Goal: Task Accomplishment & Management: Complete application form

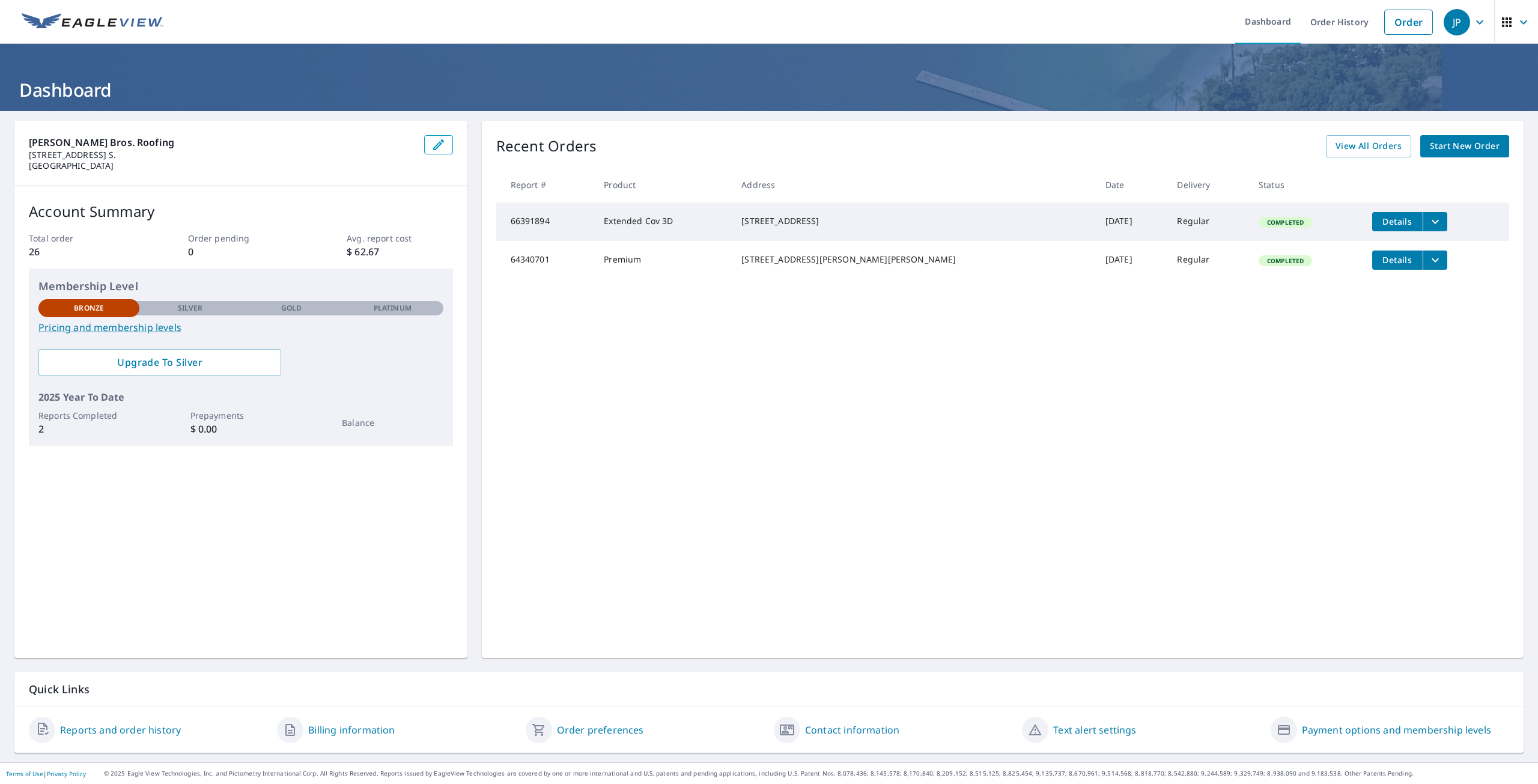
click at [1467, 151] on span "Start New Order" at bounding box center [1465, 146] width 70 height 15
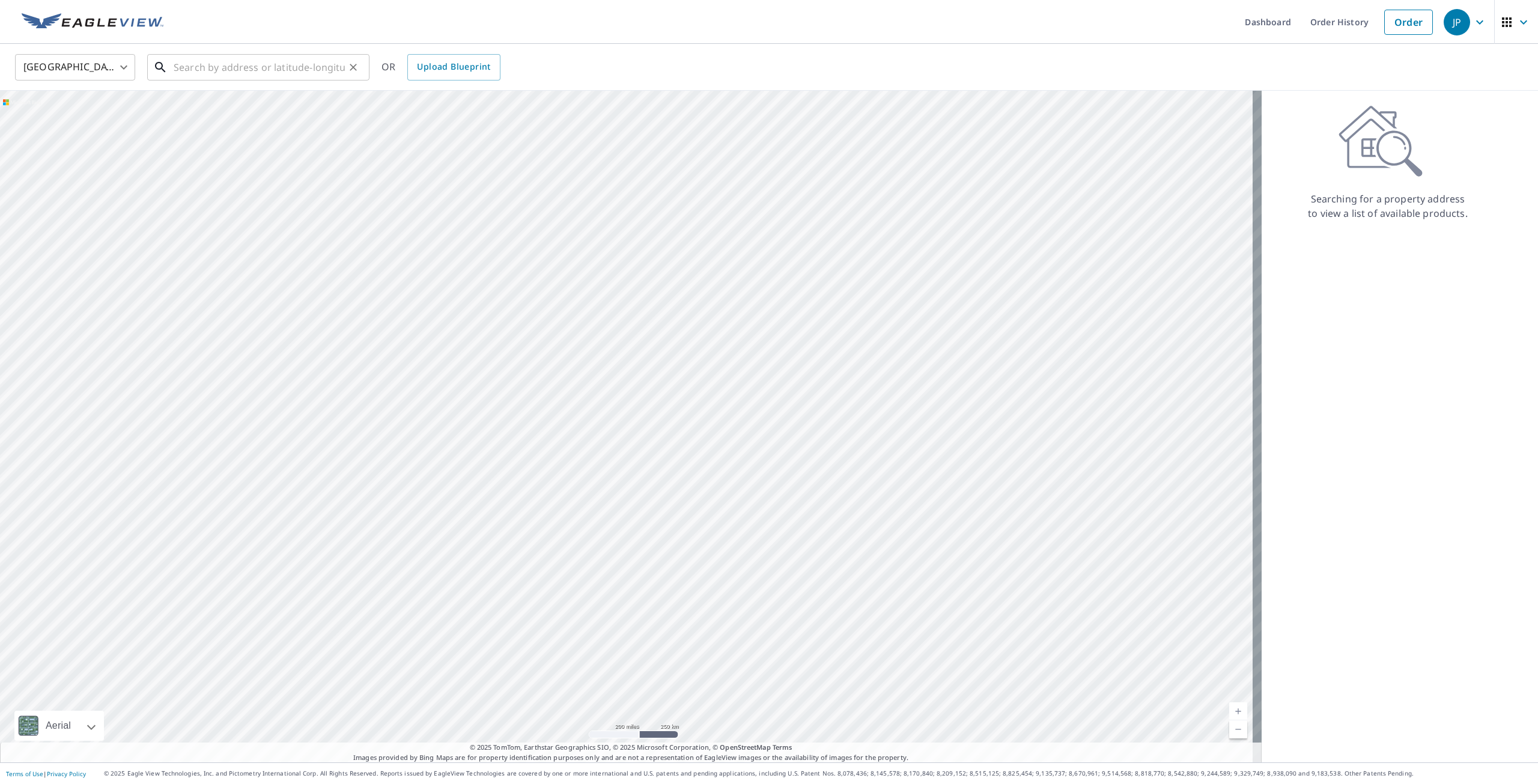
click at [257, 71] on input "text" at bounding box center [259, 67] width 171 height 34
click at [271, 114] on p "[GEOGRAPHIC_DATA], MN 55316" at bounding box center [265, 115] width 189 height 12
type input "[STREET_ADDRESS]"
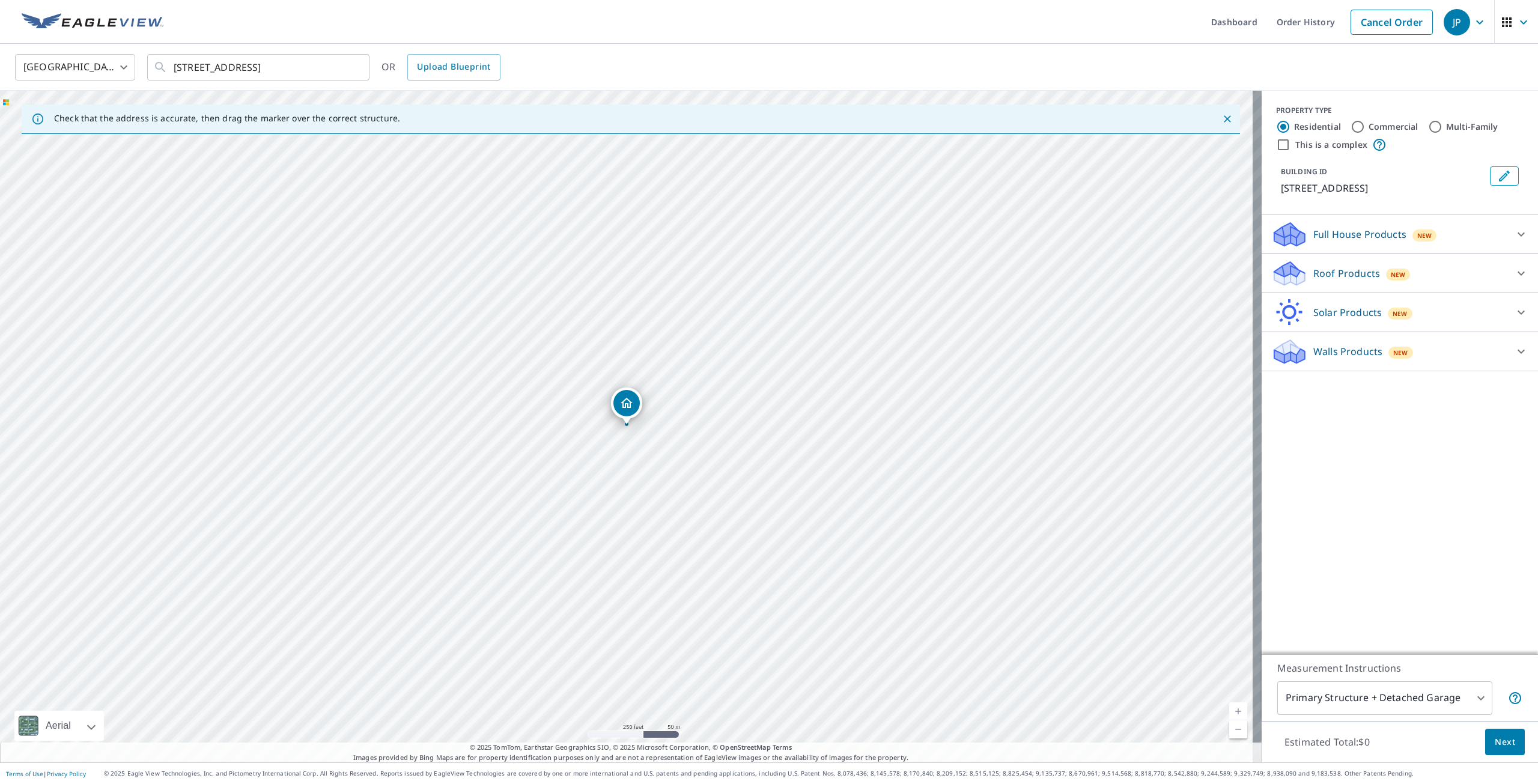
click at [1496, 275] on div "Roof Products New" at bounding box center [1389, 273] width 235 height 28
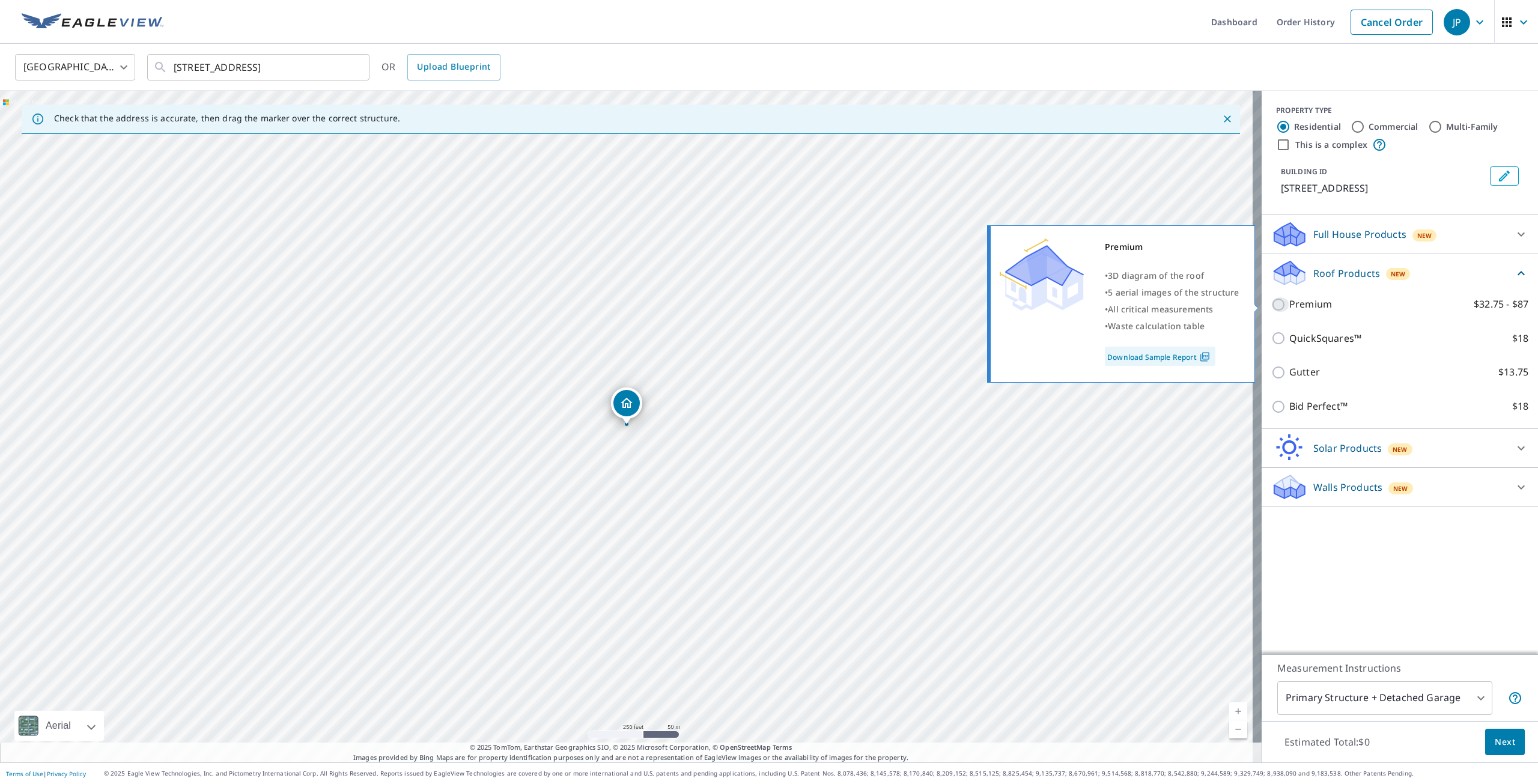
click at [1272, 303] on input "Premium $32.75 - $87" at bounding box center [1280, 304] width 18 height 15
checkbox input "true"
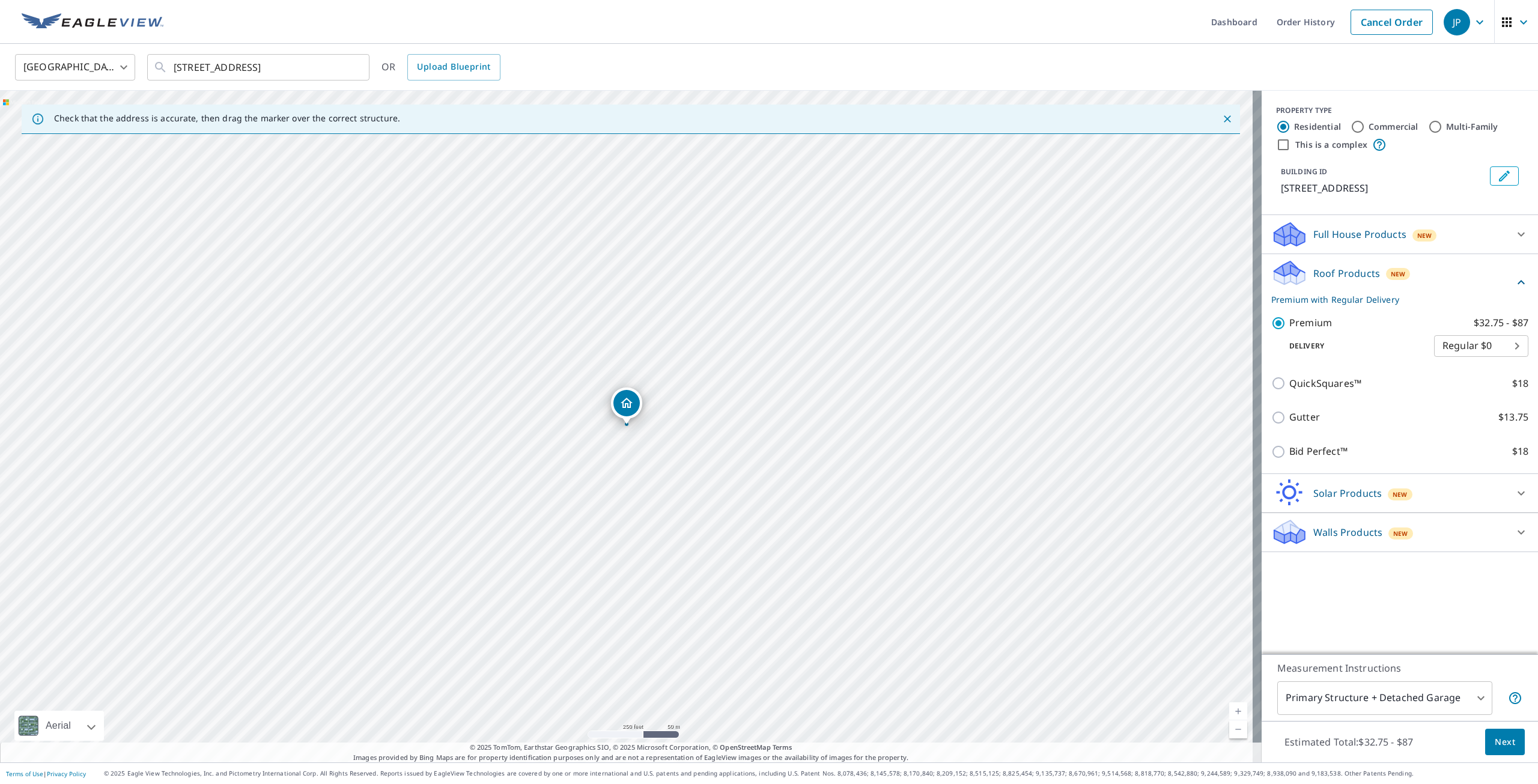
click at [1495, 748] on span "Next" at bounding box center [1505, 742] width 21 height 15
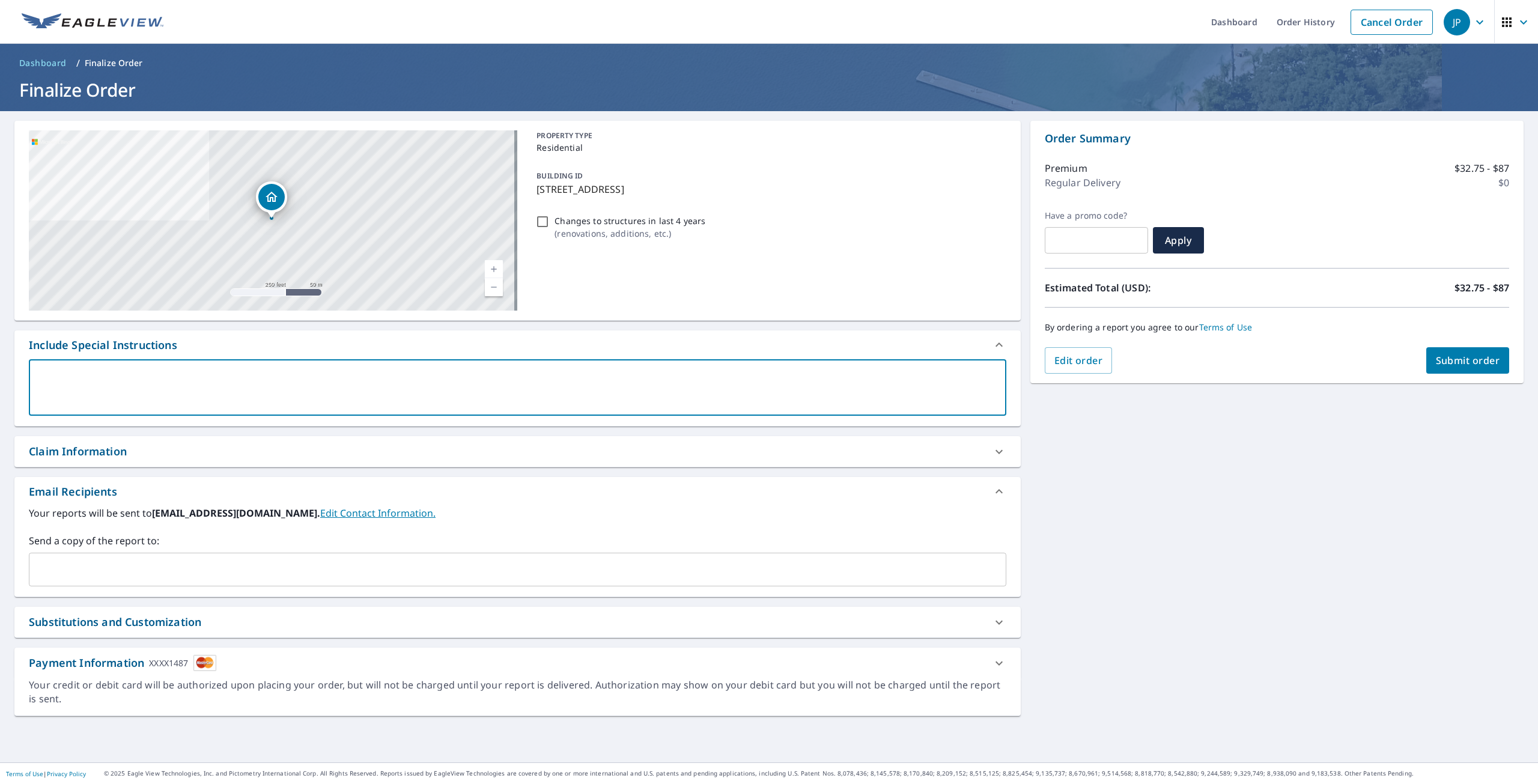
click at [214, 387] on textarea at bounding box center [517, 388] width 961 height 34
click at [1453, 362] on span "Submit order" at bounding box center [1468, 360] width 65 height 13
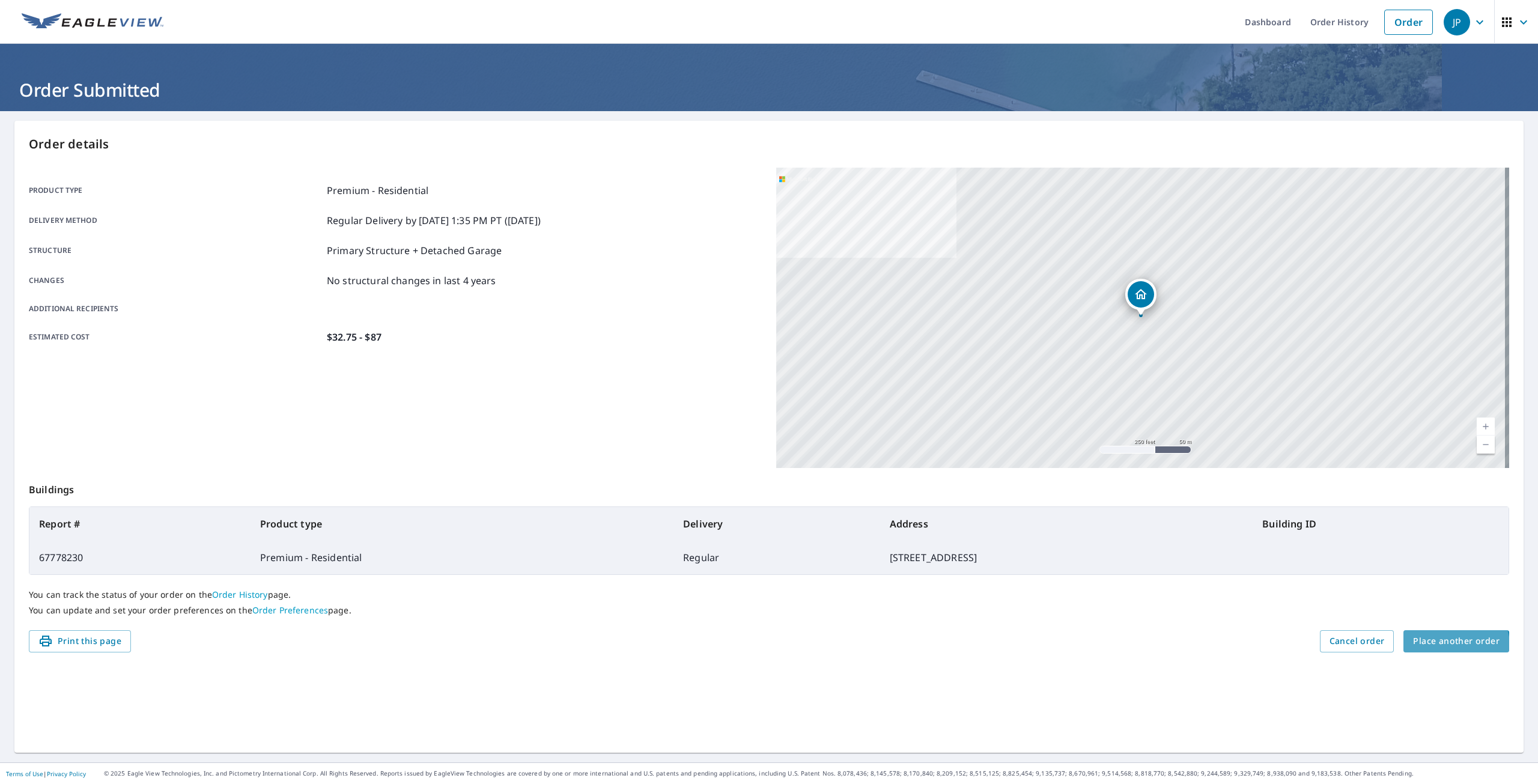
click at [1445, 646] on span "Place another order" at bounding box center [1456, 641] width 86 height 15
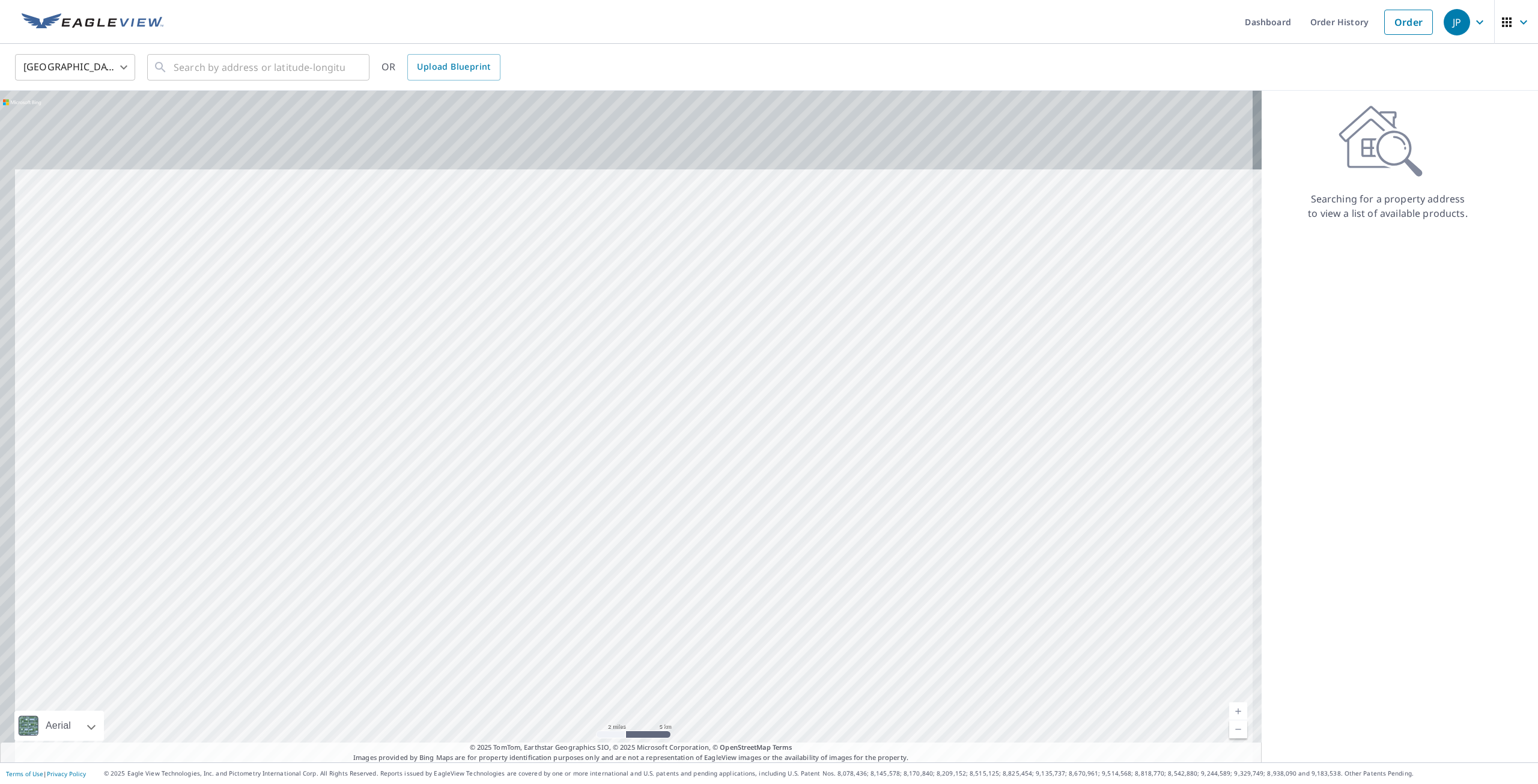
drag, startPoint x: 551, startPoint y: 303, endPoint x: 613, endPoint y: 632, distance: 334.8
click at [613, 632] on div at bounding box center [631, 426] width 1262 height 672
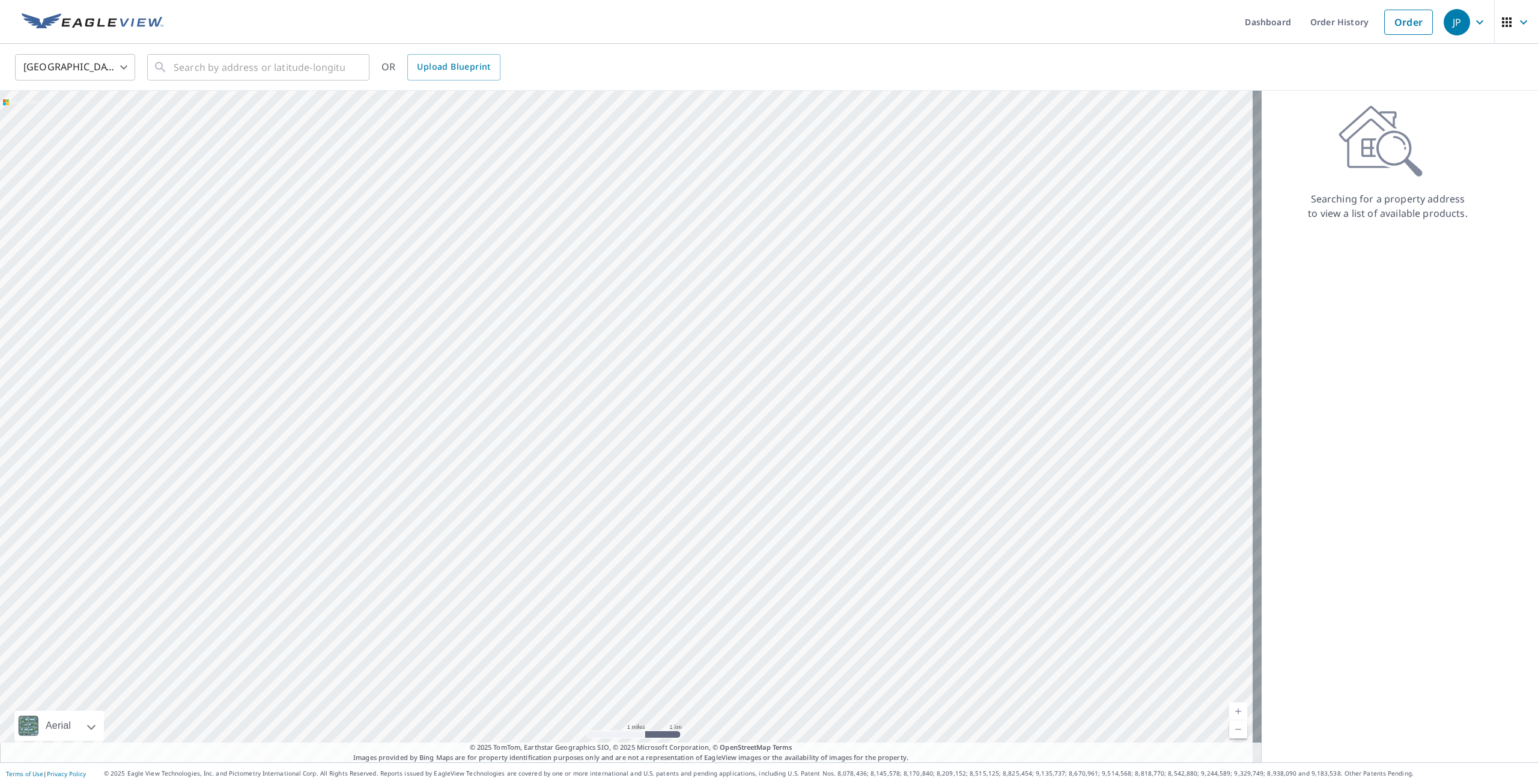
drag, startPoint x: 579, startPoint y: 399, endPoint x: 532, endPoint y: 600, distance: 206.4
click at [532, 600] on div at bounding box center [631, 426] width 1262 height 672
drag, startPoint x: 849, startPoint y: 430, endPoint x: 757, endPoint y: 466, distance: 98.8
click at [760, 464] on div at bounding box center [631, 426] width 1262 height 672
drag, startPoint x: 671, startPoint y: 402, endPoint x: 552, endPoint y: 304, distance: 154.2
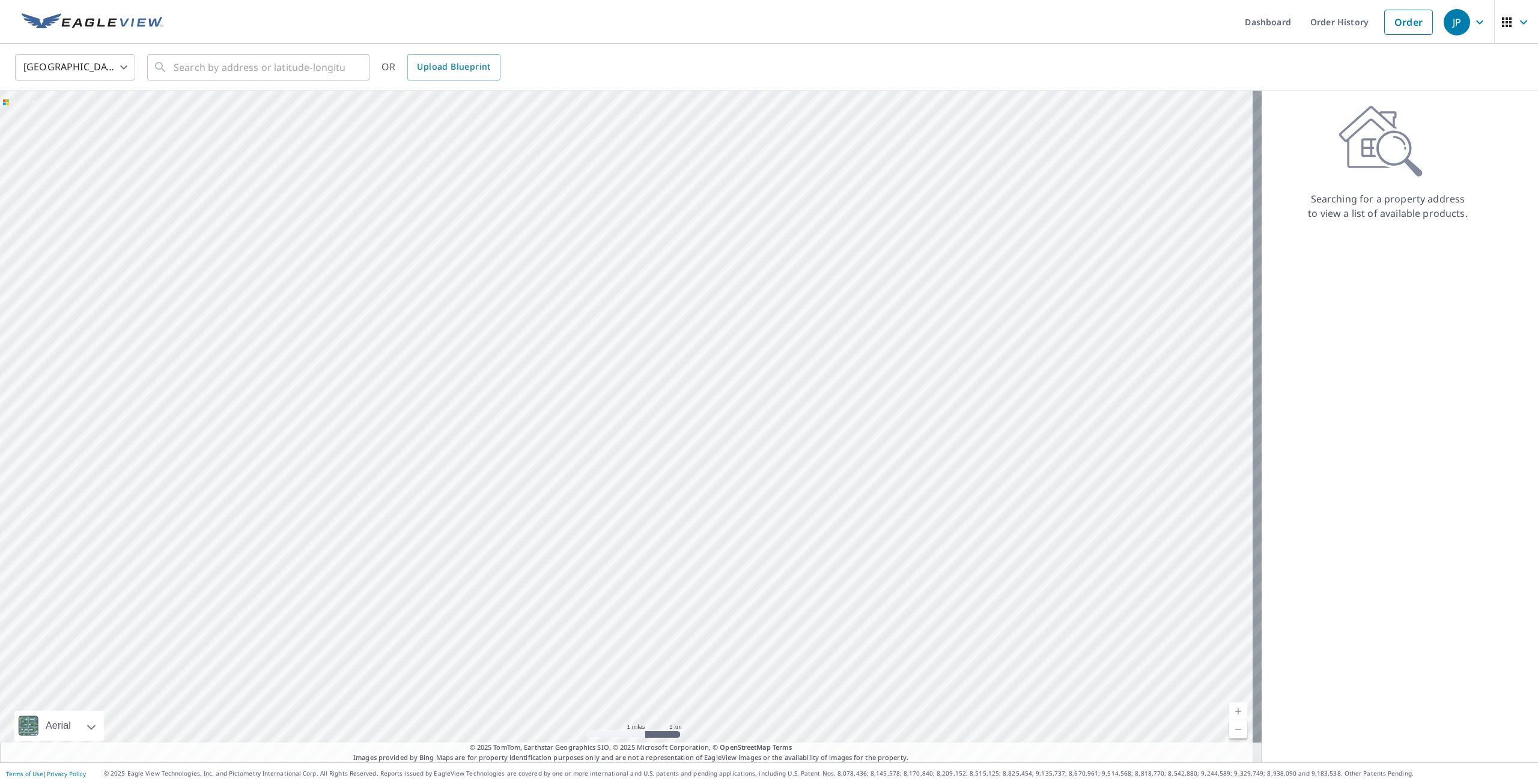
click at [552, 304] on div at bounding box center [631, 426] width 1262 height 672
drag, startPoint x: 532, startPoint y: 281, endPoint x: 526, endPoint y: 275, distance: 8.5
click at [526, 275] on div at bounding box center [631, 426] width 1262 height 672
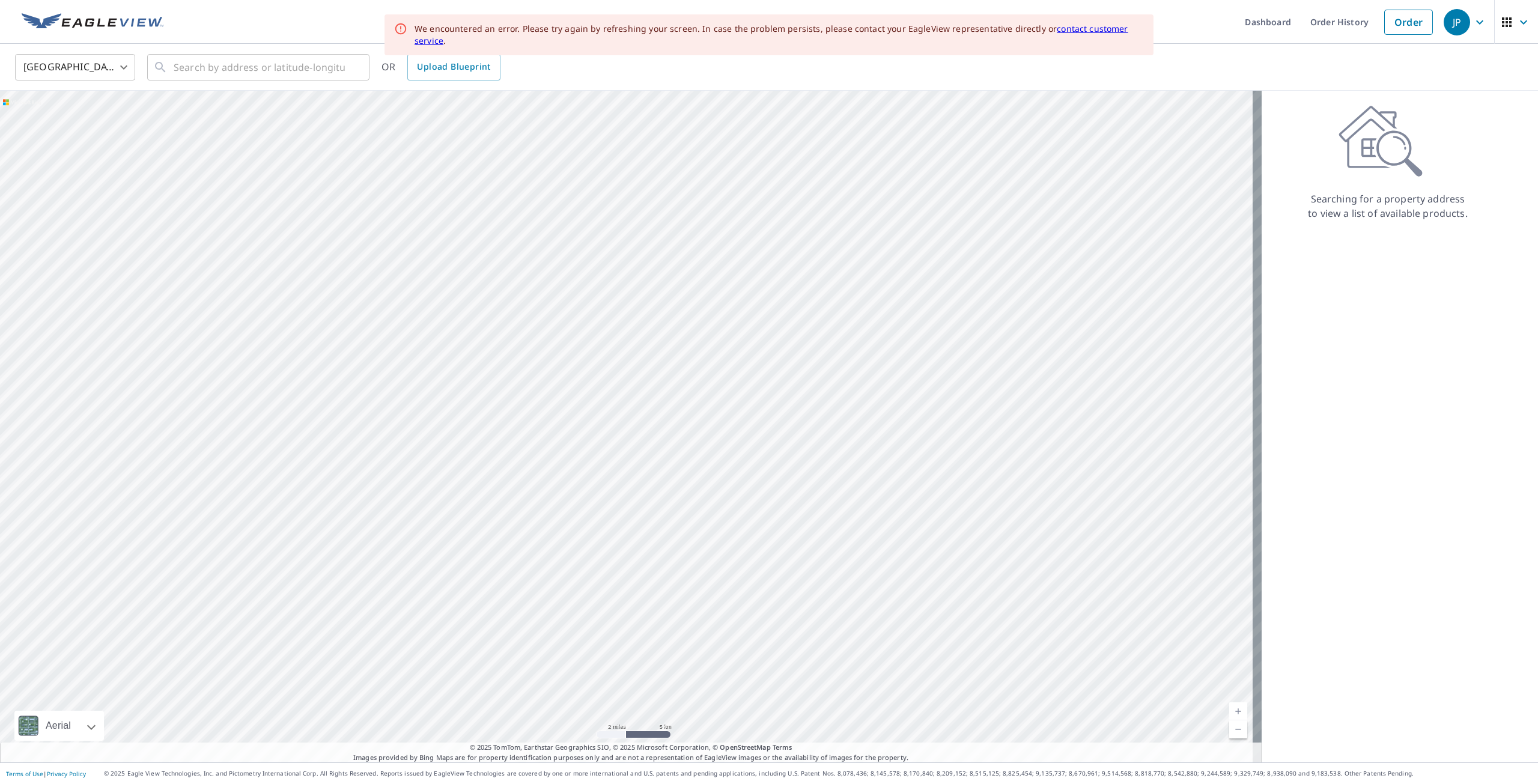
drag, startPoint x: 857, startPoint y: 583, endPoint x: 683, endPoint y: 408, distance: 246.8
click at [683, 408] on div at bounding box center [631, 426] width 1262 height 672
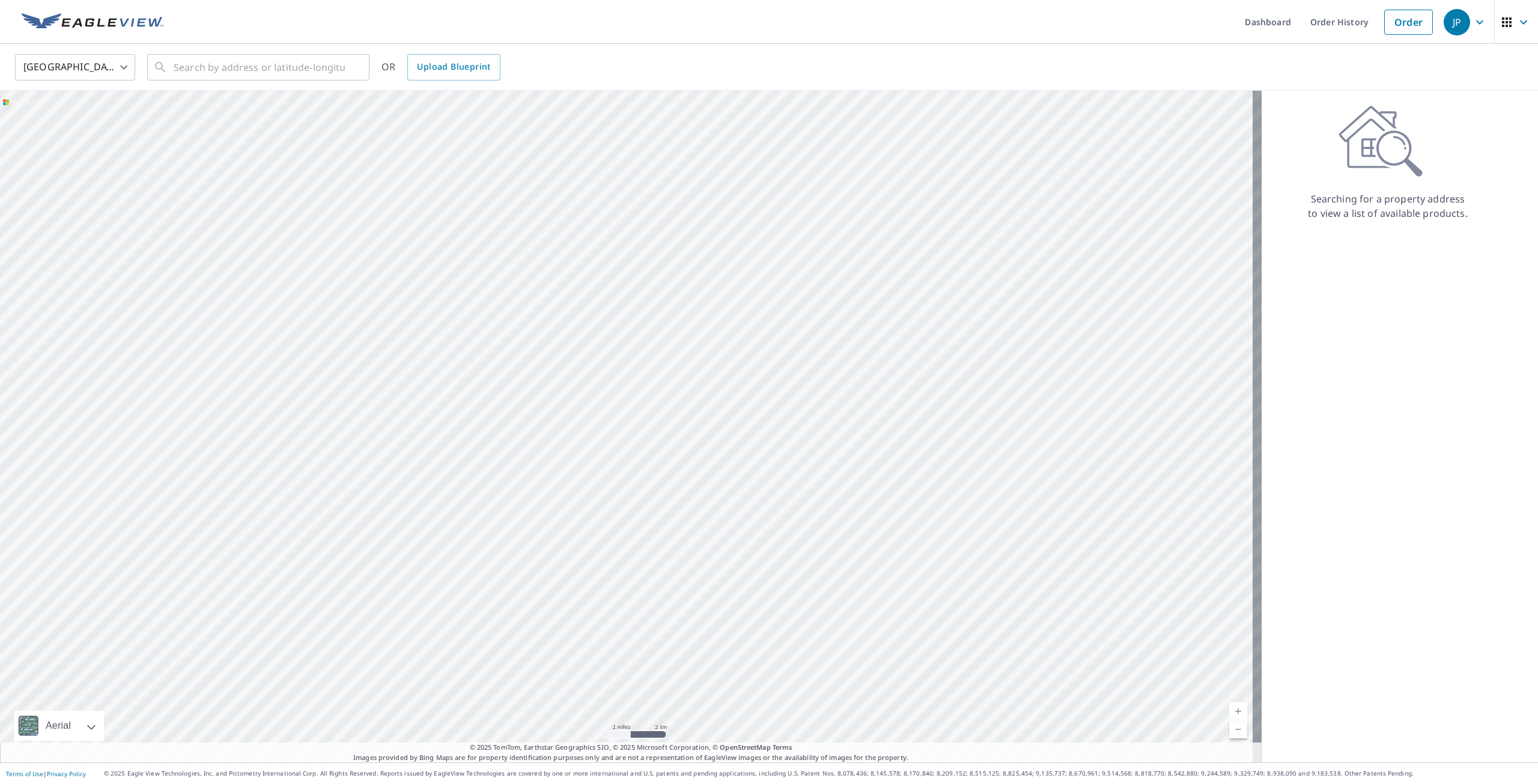
drag, startPoint x: 974, startPoint y: 504, endPoint x: 902, endPoint y: 632, distance: 146.9
click at [899, 640] on div at bounding box center [631, 426] width 1262 height 672
drag, startPoint x: 912, startPoint y: 393, endPoint x: 755, endPoint y: 378, distance: 157.7
click at [755, 440] on div at bounding box center [631, 426] width 1262 height 672
drag, startPoint x: 819, startPoint y: 642, endPoint x: 756, endPoint y: 404, distance: 246.2
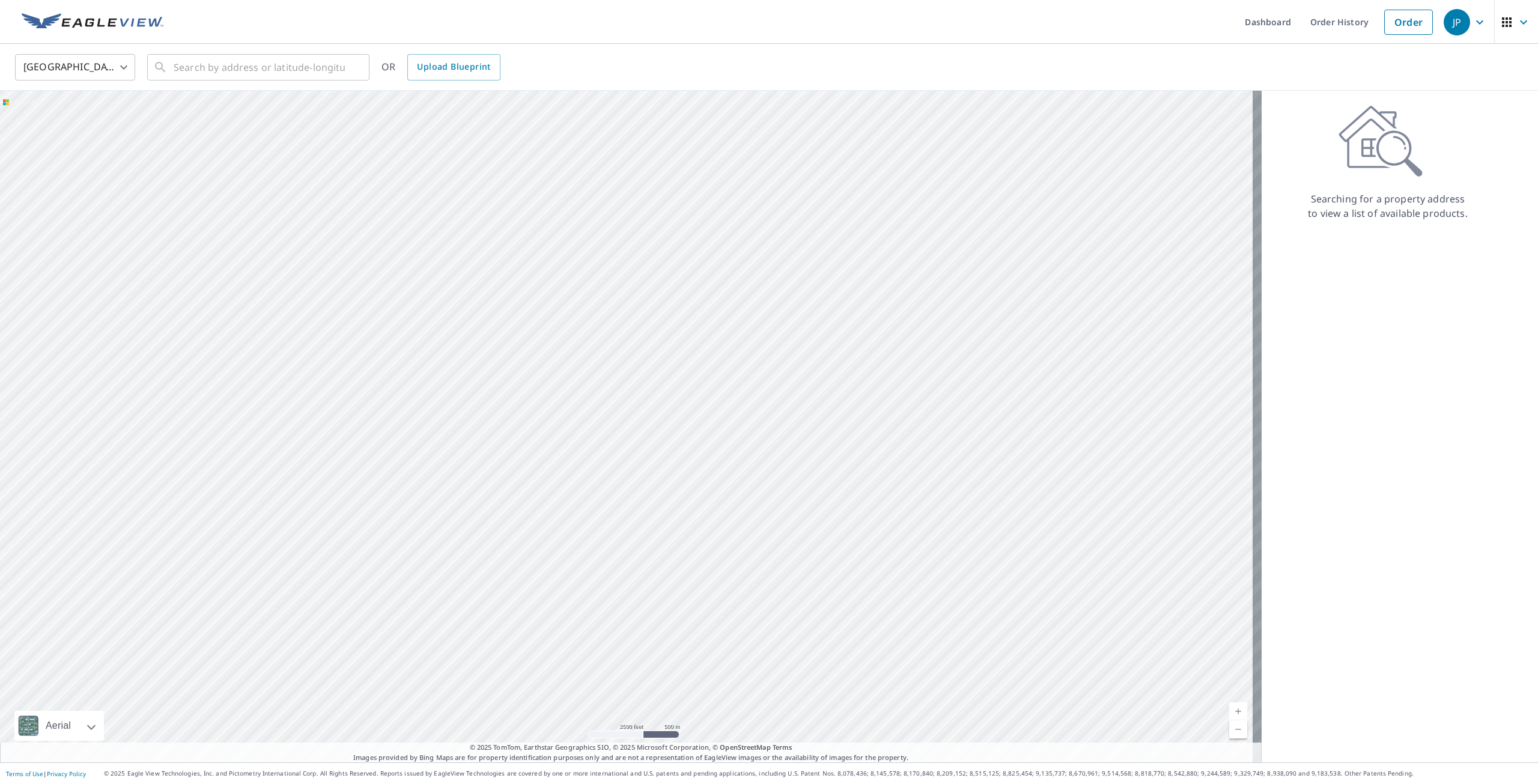
click at [756, 404] on div at bounding box center [631, 426] width 1262 height 672
drag, startPoint x: 788, startPoint y: 529, endPoint x: 750, endPoint y: 295, distance: 237.1
click at [750, 295] on div at bounding box center [631, 426] width 1262 height 672
drag, startPoint x: 637, startPoint y: 195, endPoint x: 790, endPoint y: 614, distance: 446.1
click at [790, 614] on div at bounding box center [631, 426] width 1262 height 672
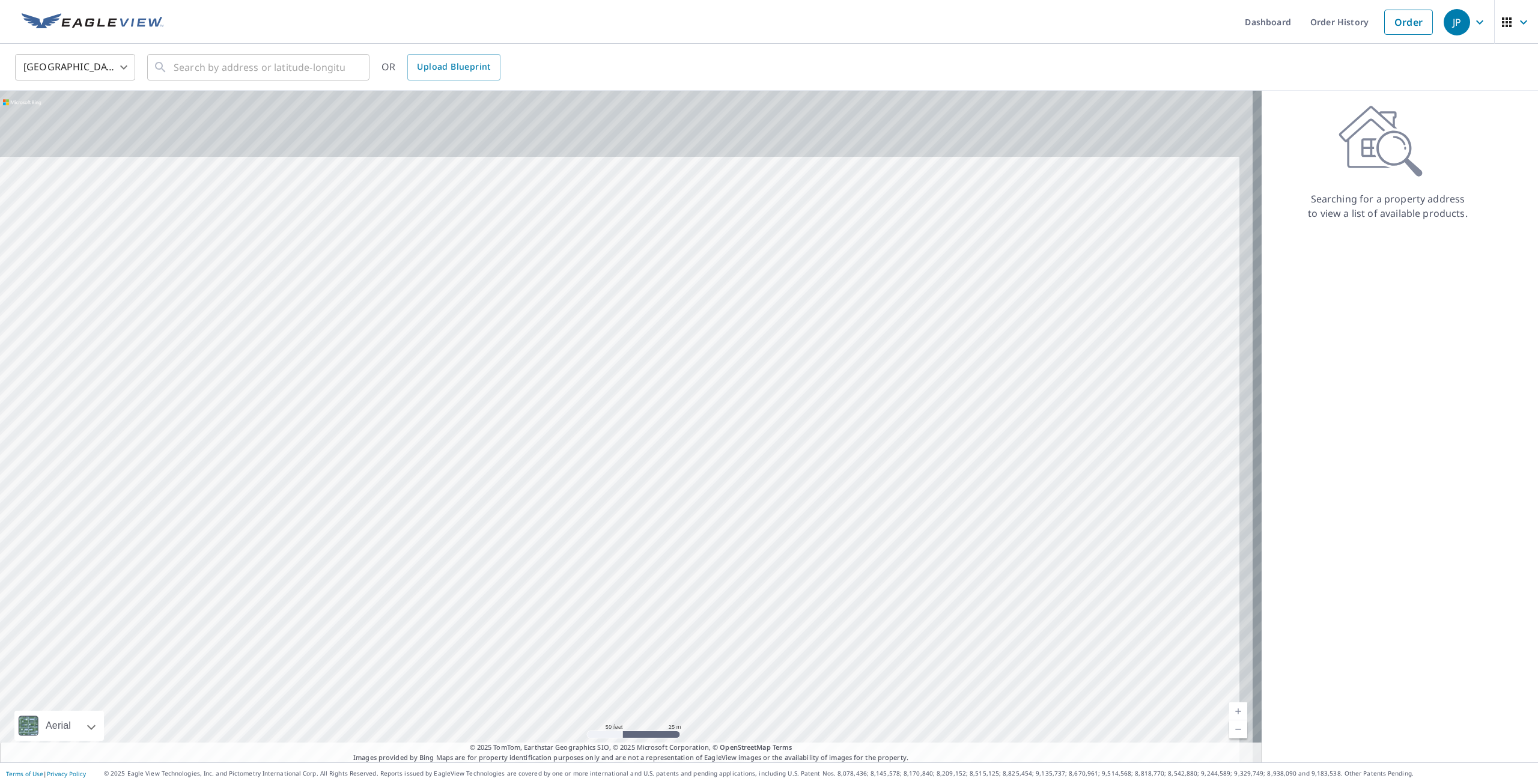
drag, startPoint x: 822, startPoint y: 500, endPoint x: 815, endPoint y: 532, distance: 32.8
click at [815, 532] on div at bounding box center [631, 426] width 1262 height 672
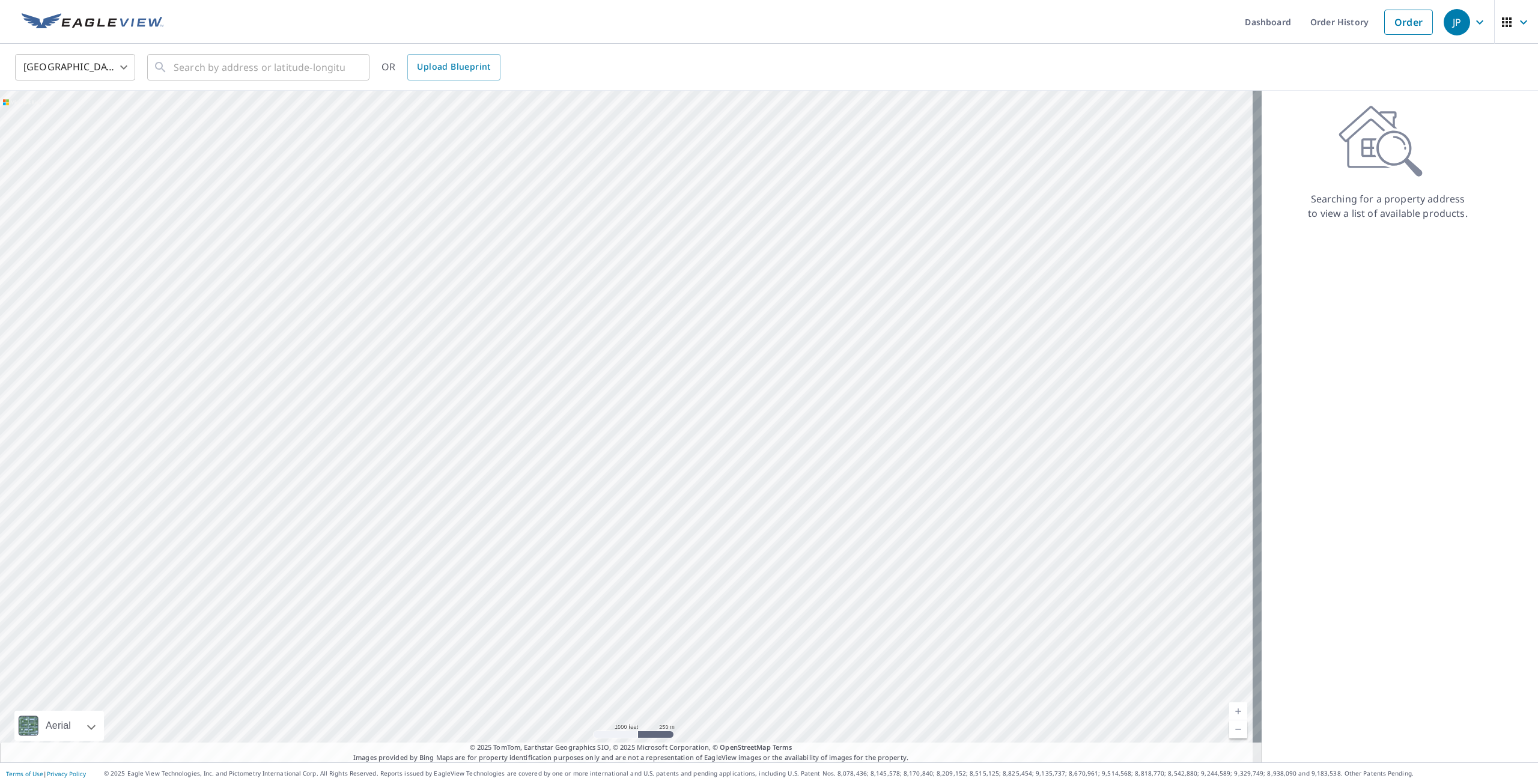
click at [1459, 24] on div "JP" at bounding box center [1457, 22] width 27 height 27
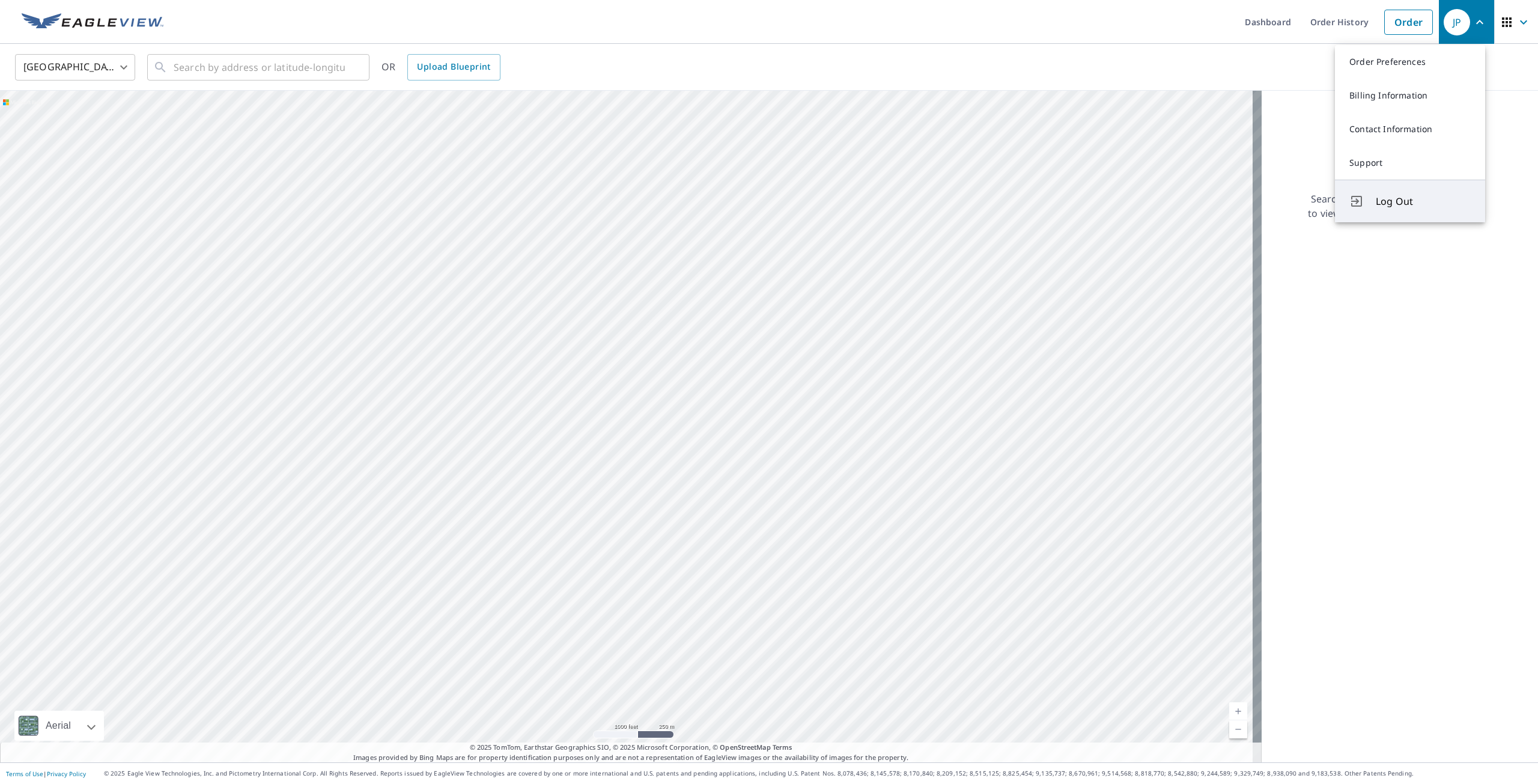
click at [1393, 196] on span "Log Out" at bounding box center [1423, 201] width 95 height 15
